Goal: Find contact information

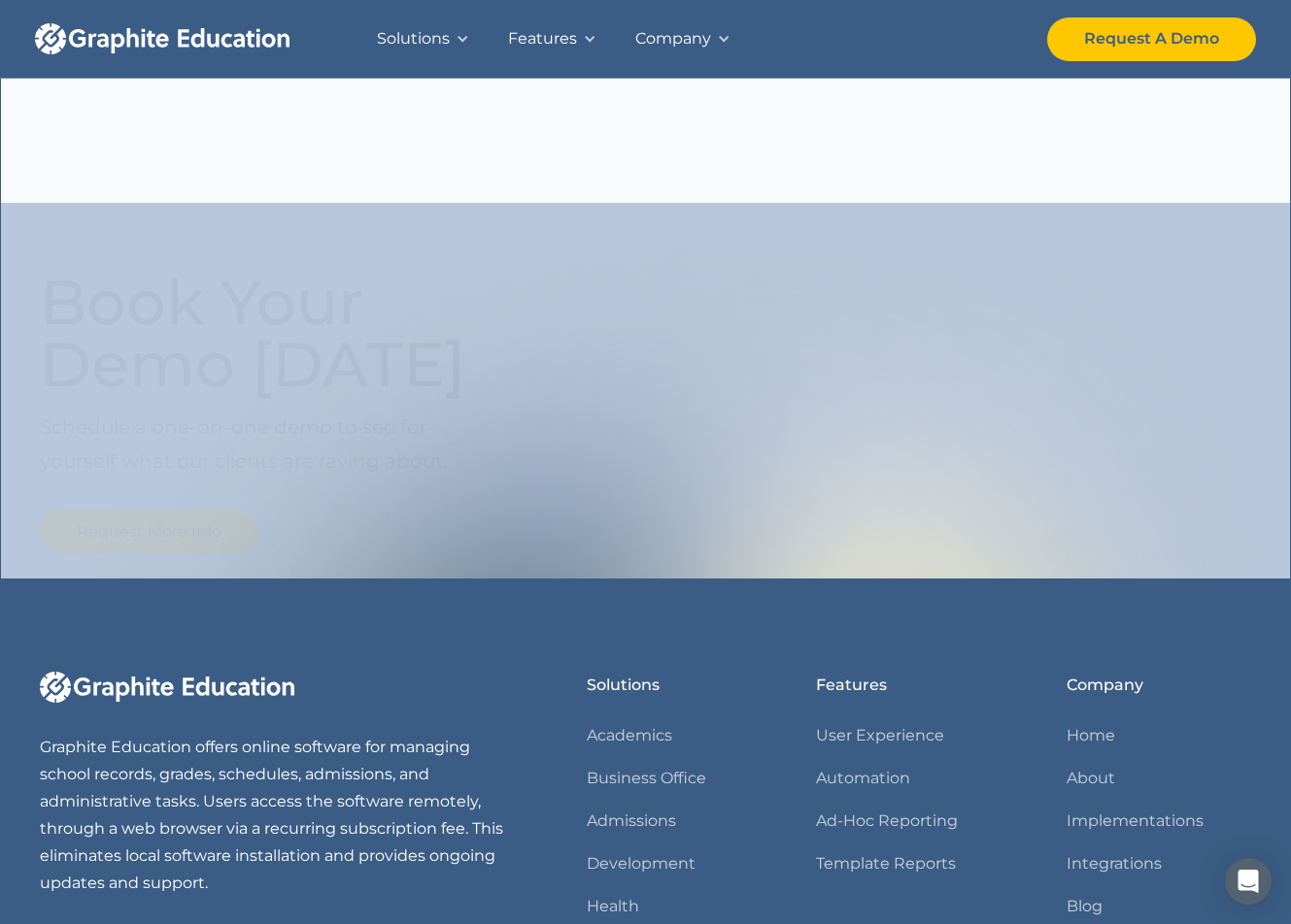
scroll to position [2313, 0]
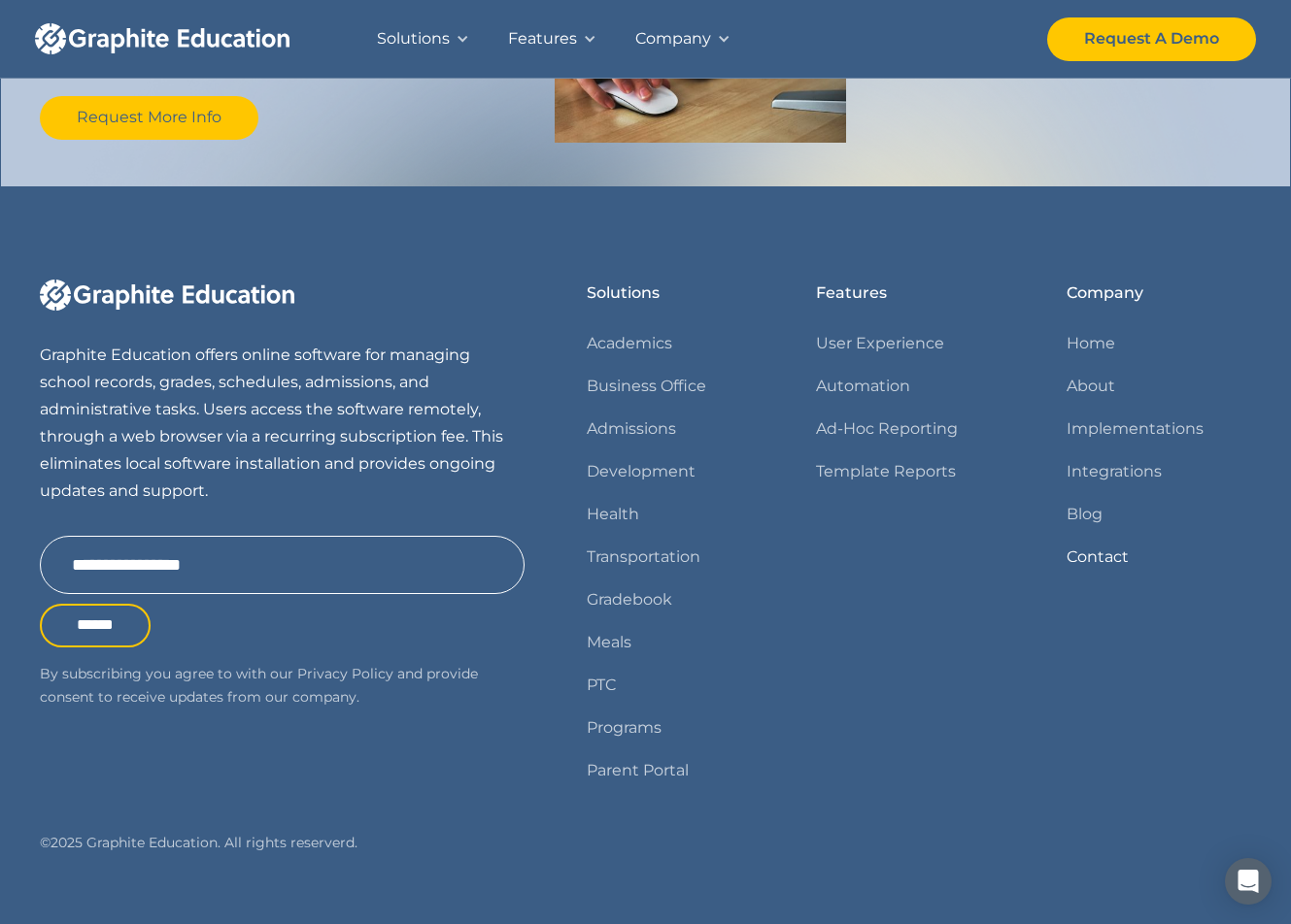
click at [1096, 544] on link "Contact" at bounding box center [1097, 558] width 62 height 28
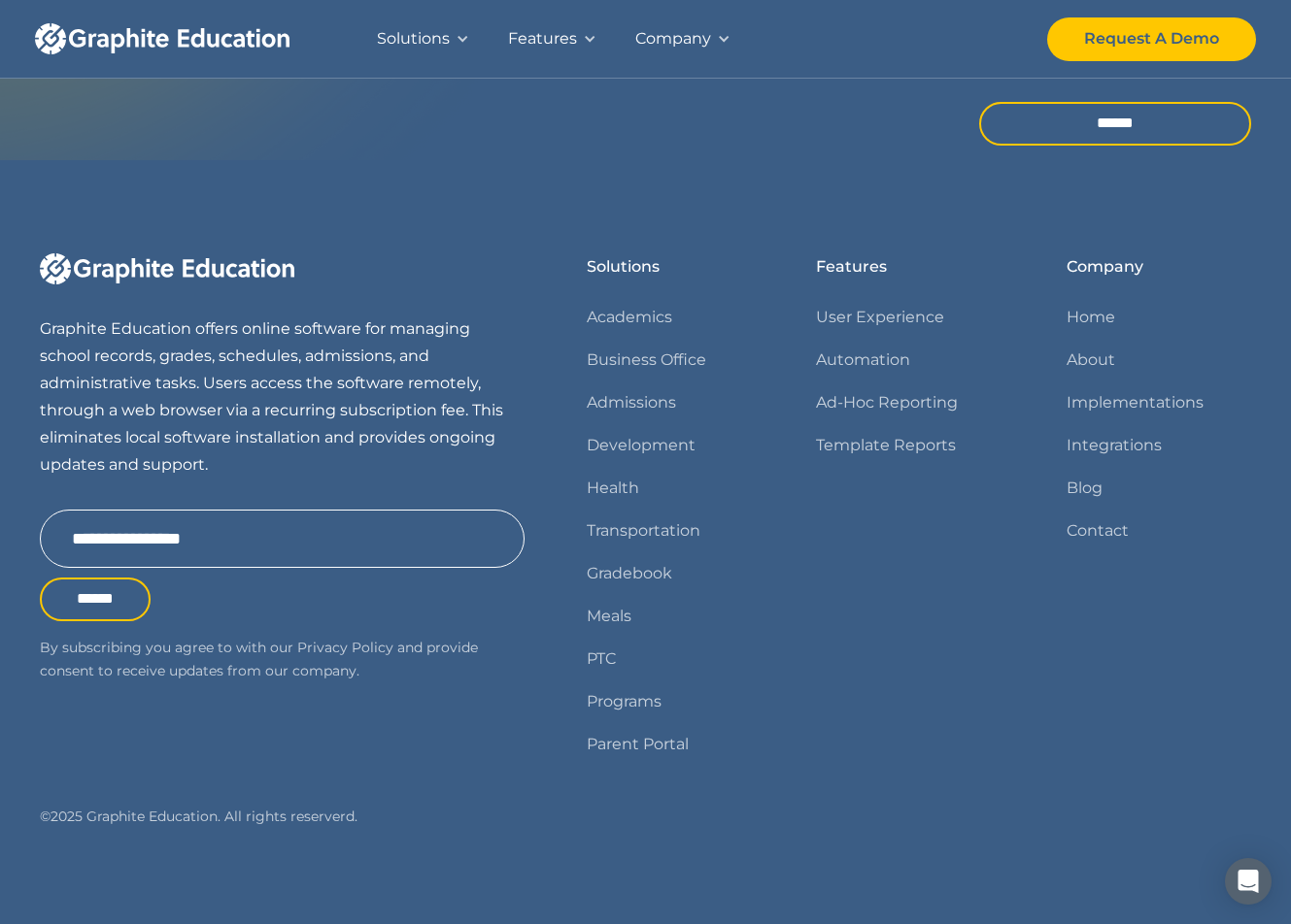
scroll to position [714, 0]
drag, startPoint x: 335, startPoint y: 640, endPoint x: 271, endPoint y: 654, distance: 65.5
click at [271, 654] on p "By subscribing you agree to with our Privacy Policy and provide consent to rece…" at bounding box center [282, 659] width 485 height 47
click at [532, 736] on div "Graphite Education offers online software for managing school records, grades, …" at bounding box center [645, 541] width 1211 height 578
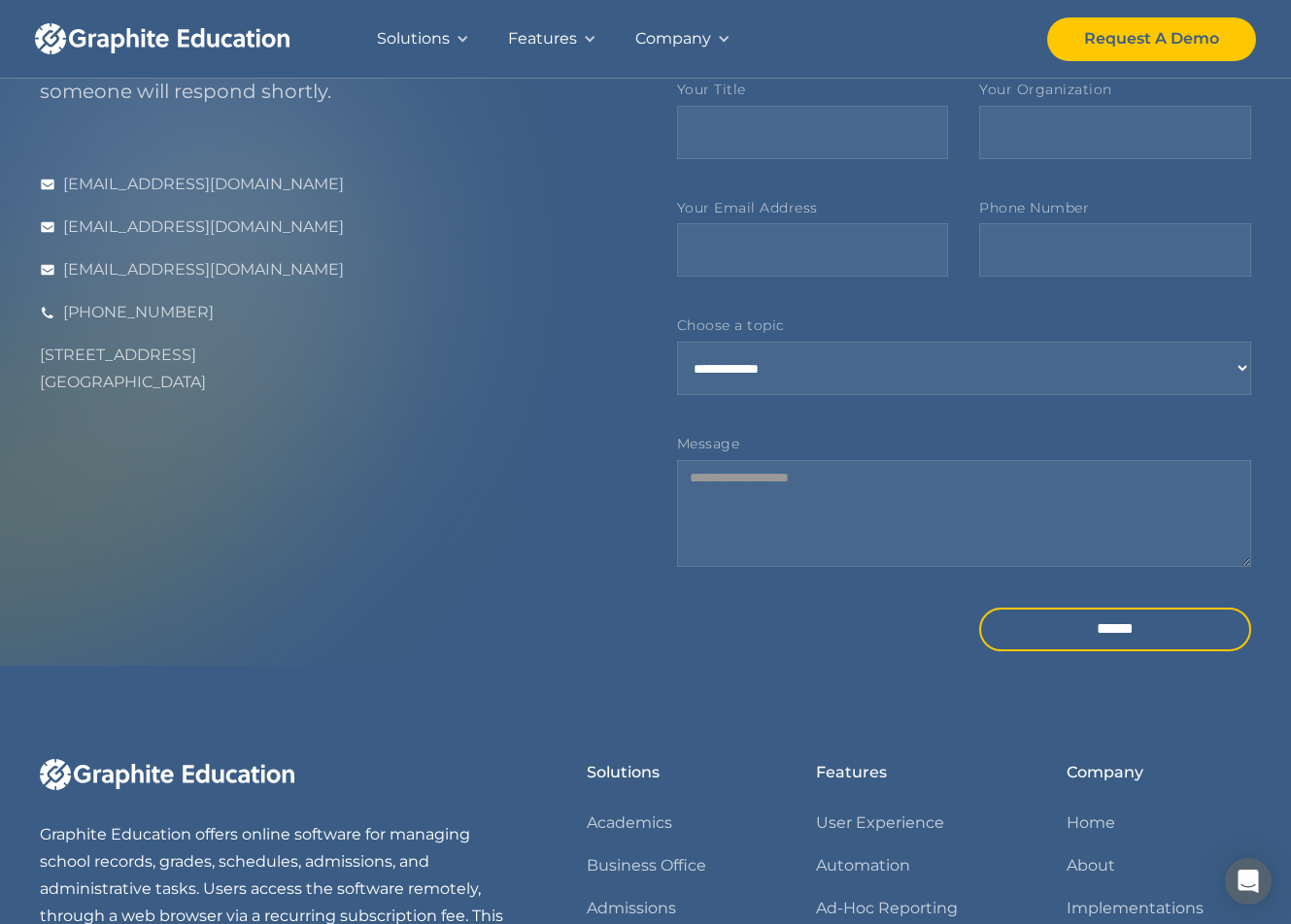
scroll to position [0, 0]
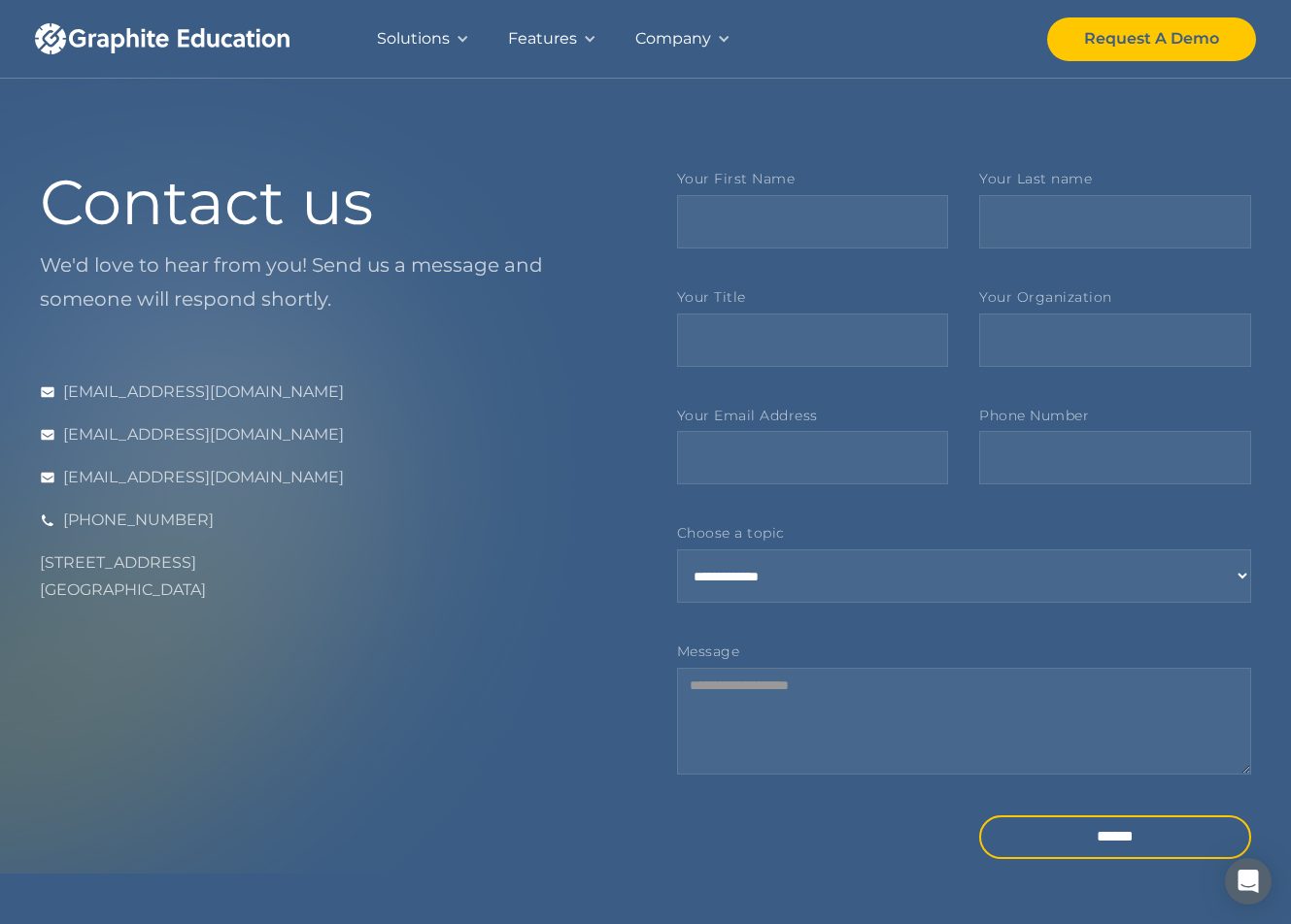
click at [138, 59] on link "home" at bounding box center [180, 38] width 292 height 78
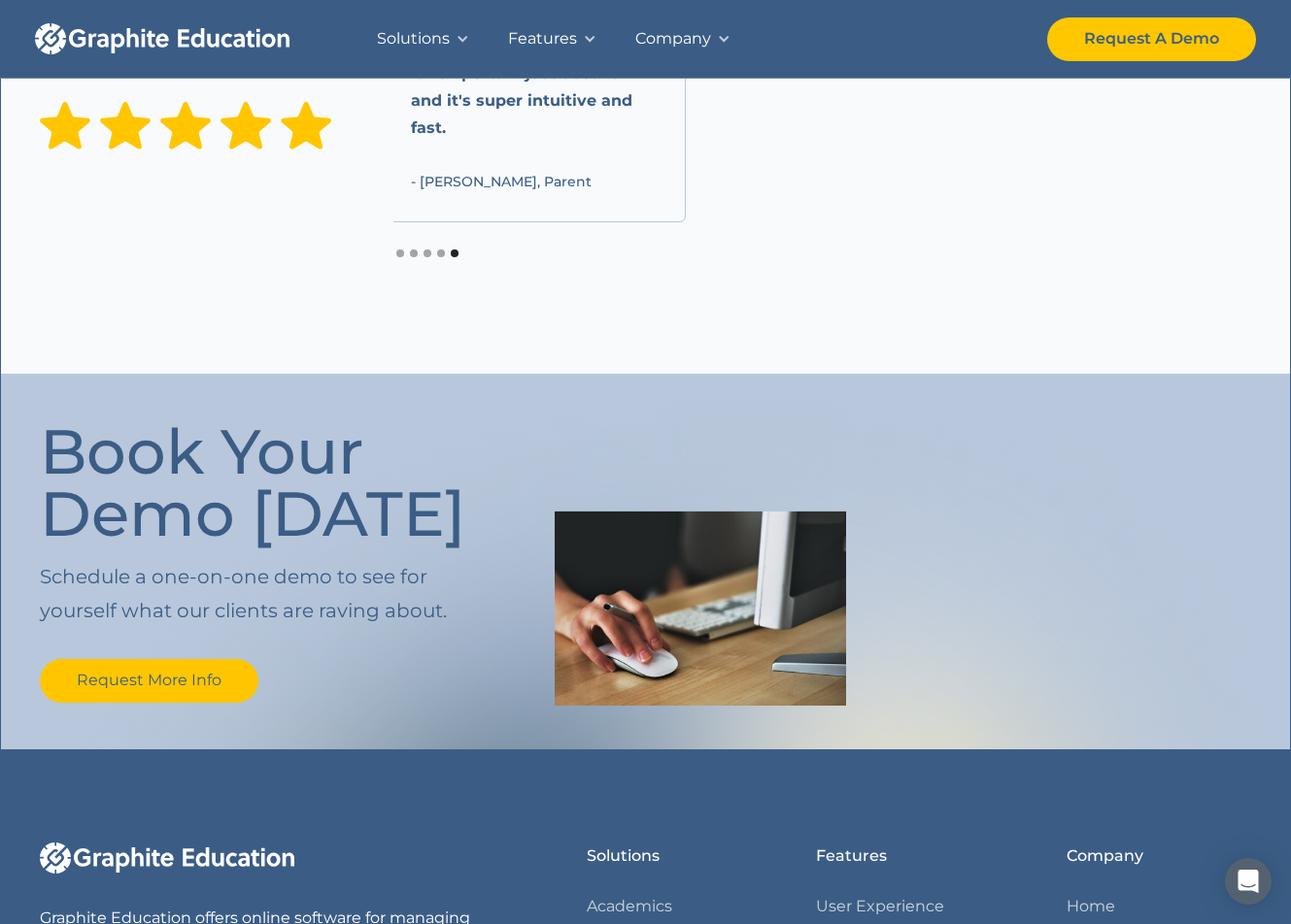
scroll to position [1924, 0]
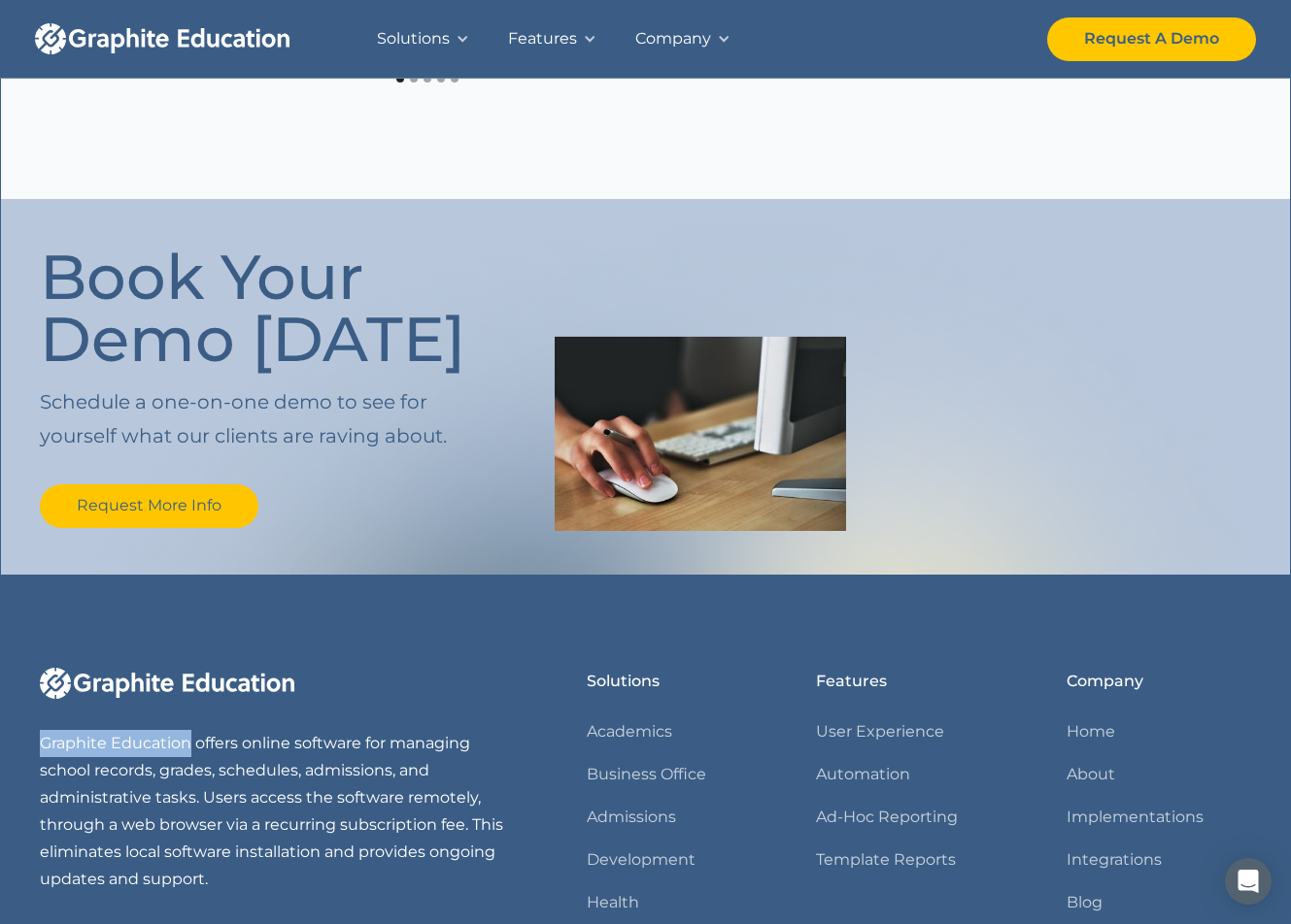
drag, startPoint x: 30, startPoint y: 709, endPoint x: 187, endPoint y: 719, distance: 157.3
copy p "Graphite Education"
click at [188, 58] on link "home" at bounding box center [180, 38] width 292 height 78
